Goal: Information Seeking & Learning: Find specific fact

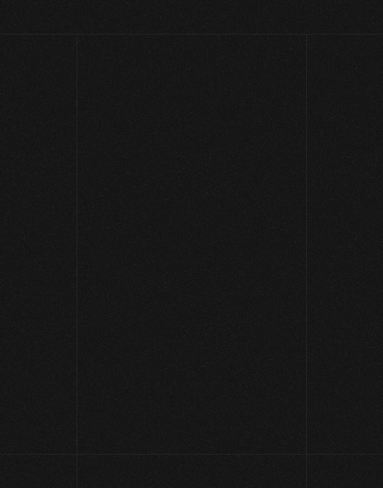
scroll to position [7, 0]
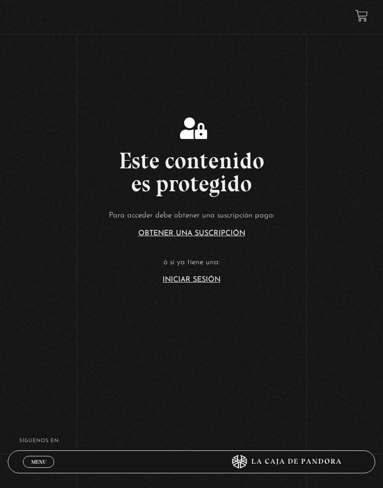
click at [190, 283] on article "Para acceder debe obtener una suscripción paga: Obtener una suscripción ó si ya…" at bounding box center [191, 246] width 383 height 75
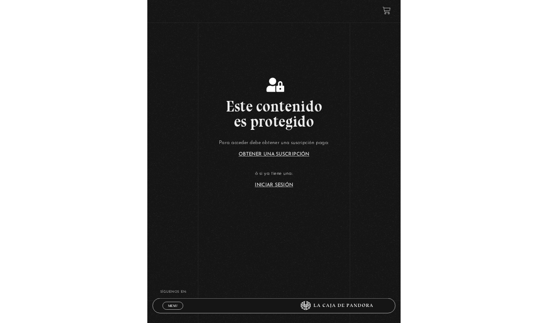
scroll to position [19, 0]
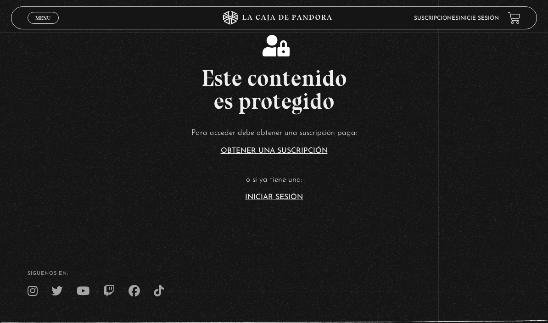
click at [286, 201] on link "Iniciar Sesión" at bounding box center [274, 197] width 58 height 7
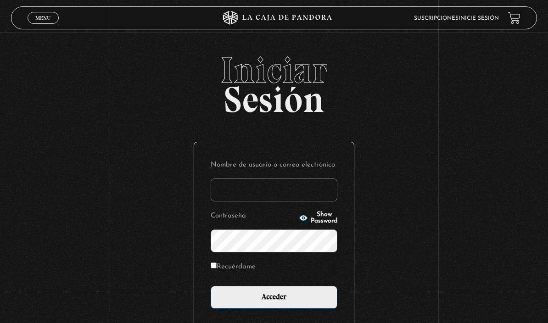
type input "biancaazofeifa@gmail.com"
click at [274, 303] on input "Acceder" at bounding box center [274, 297] width 127 height 23
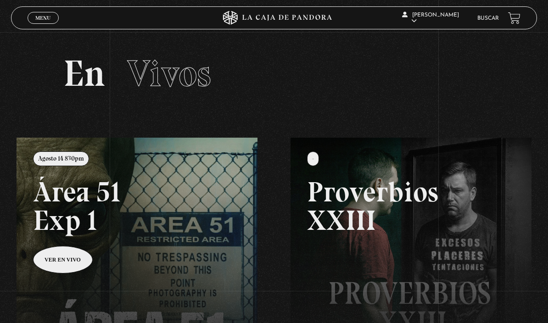
click at [47, 15] on span "Menu" at bounding box center [42, 18] width 15 height 6
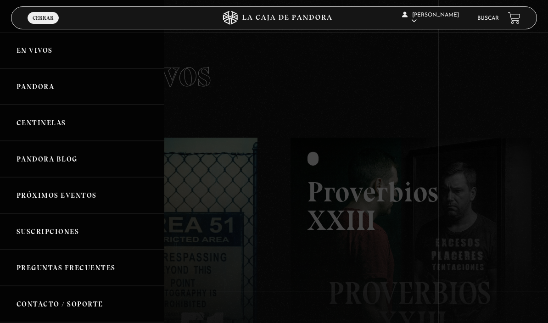
click at [491, 17] on link "Buscar" at bounding box center [488, 19] width 22 height 6
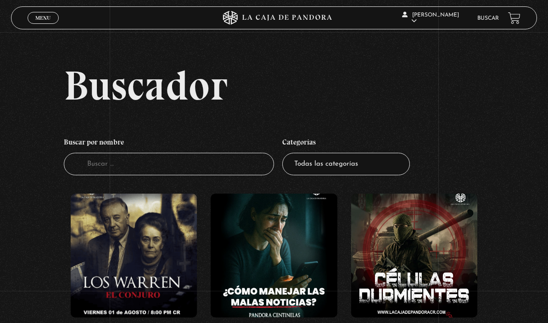
click at [191, 162] on input "Buscador" at bounding box center [169, 164] width 211 height 22
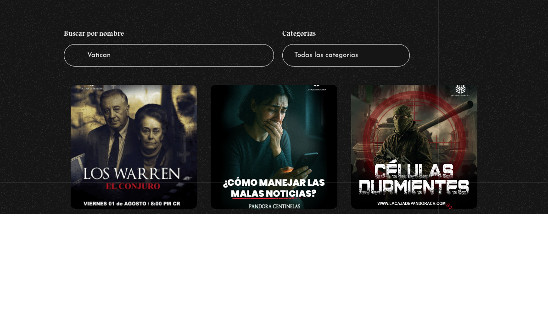
type input "Vaticano"
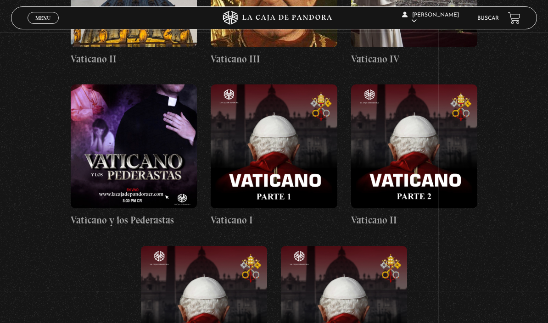
scroll to position [457, 0]
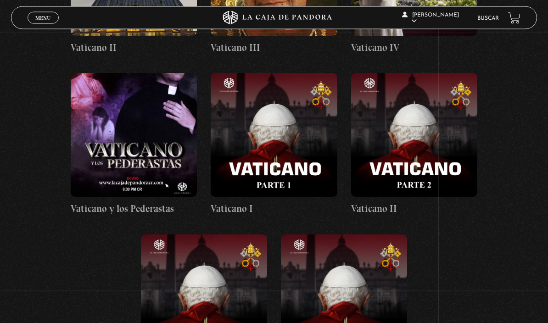
click at [164, 164] on figure at bounding box center [134, 135] width 126 height 124
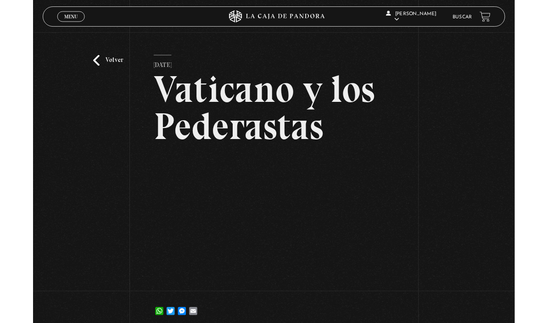
scroll to position [44, 0]
